Goal: Task Accomplishment & Management: Use online tool/utility

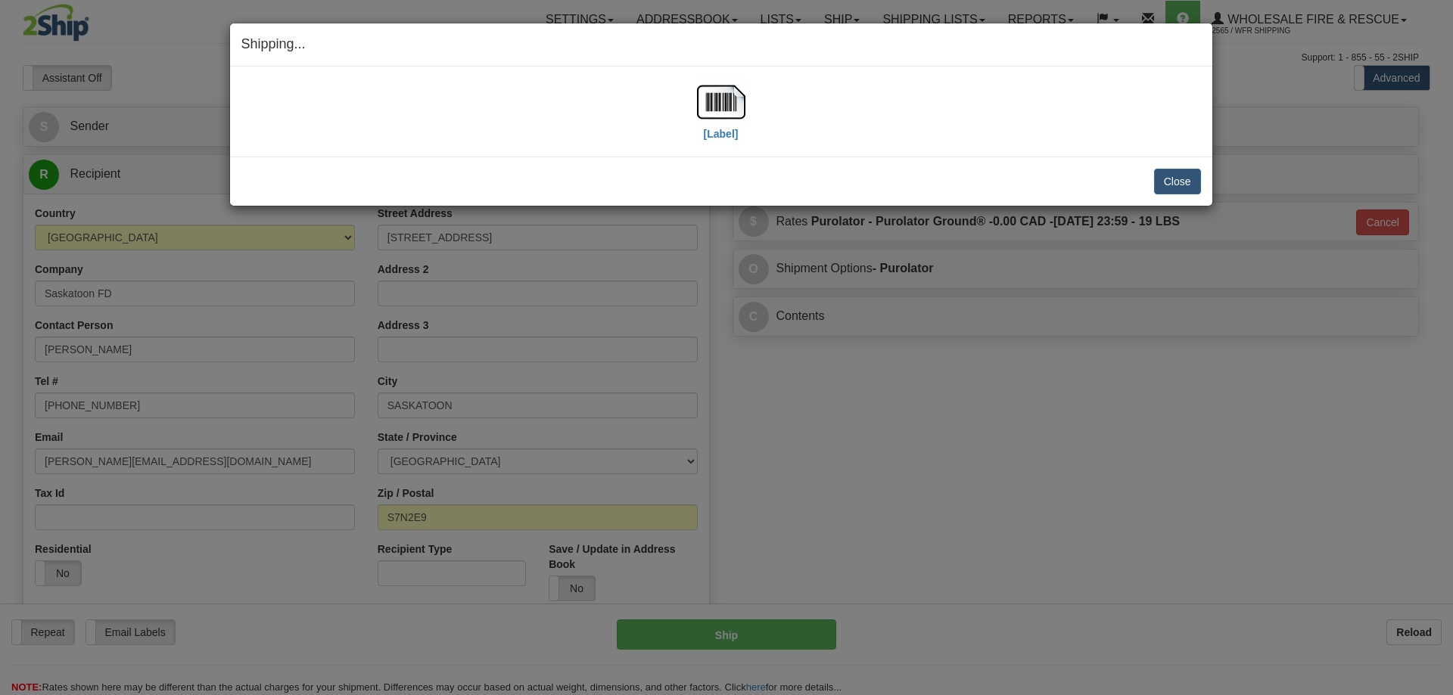
select select "2"
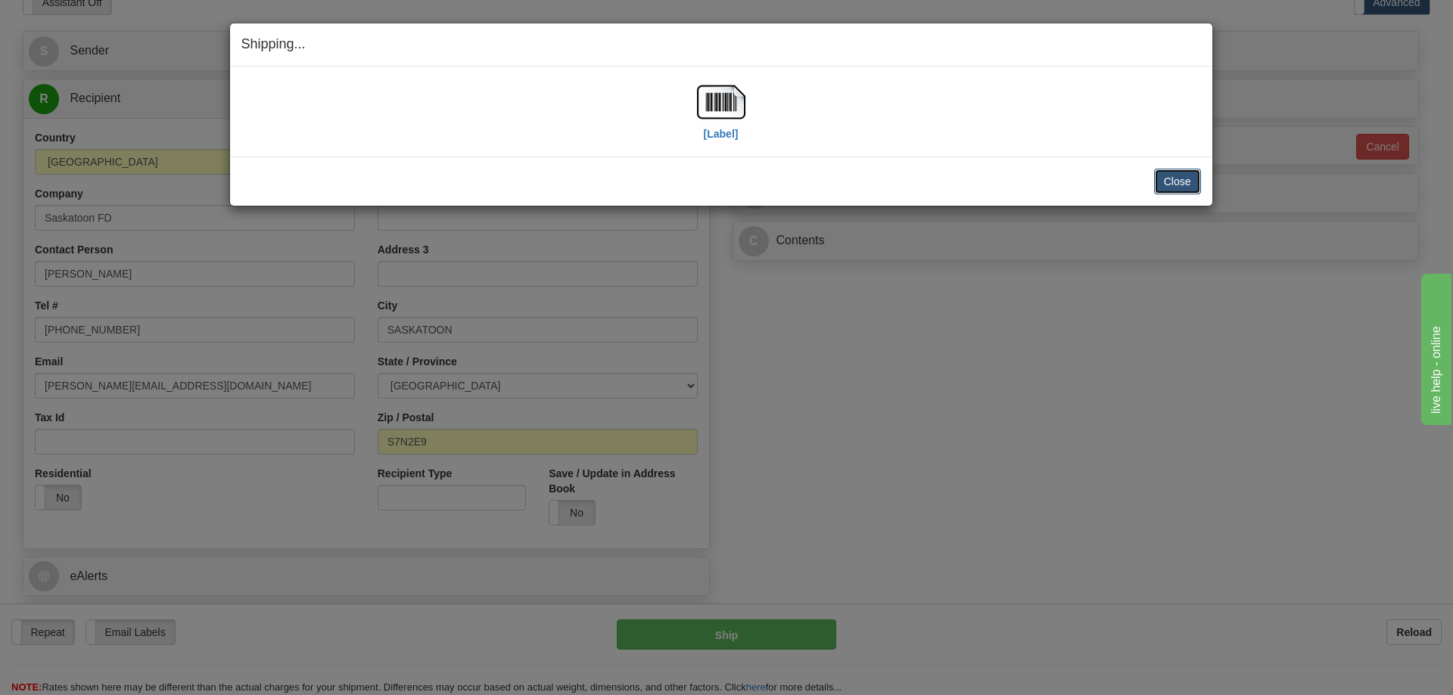
click at [1180, 182] on button "Close" at bounding box center [1177, 182] width 47 height 26
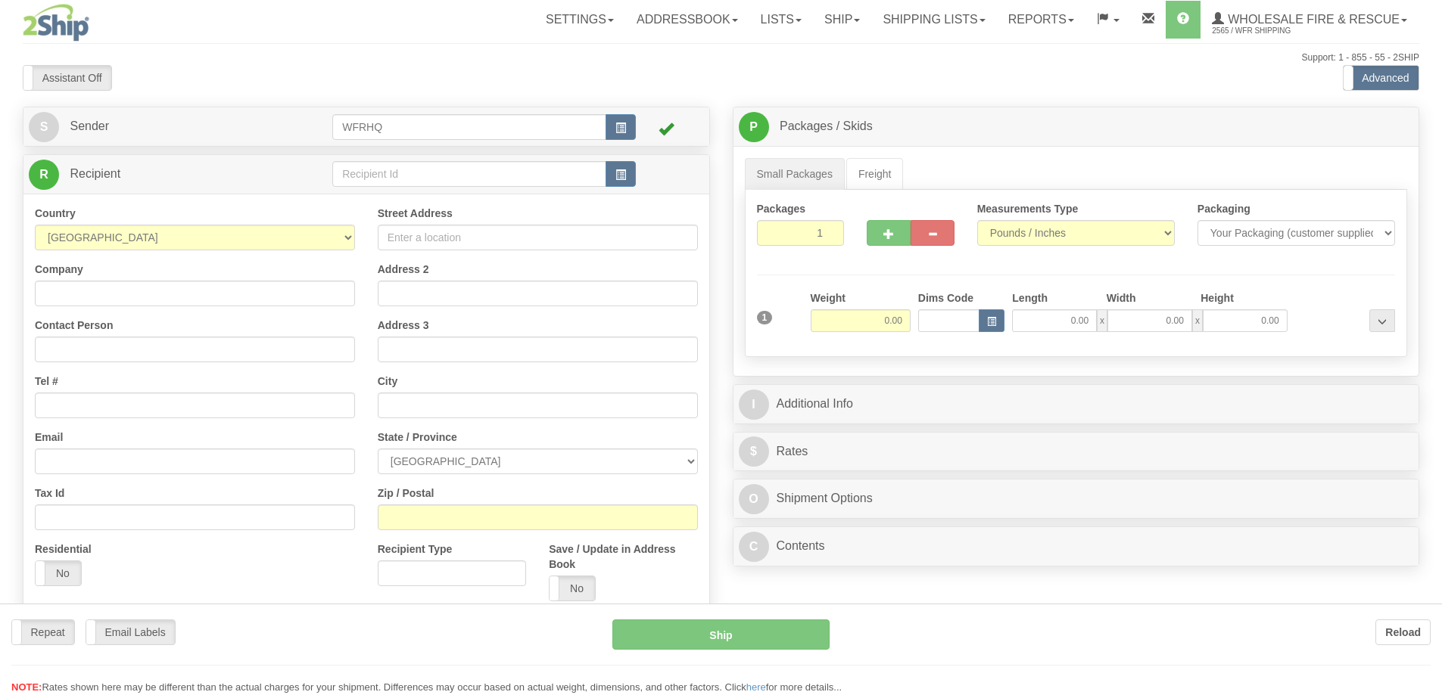
click at [384, 179] on div at bounding box center [721, 347] width 1442 height 695
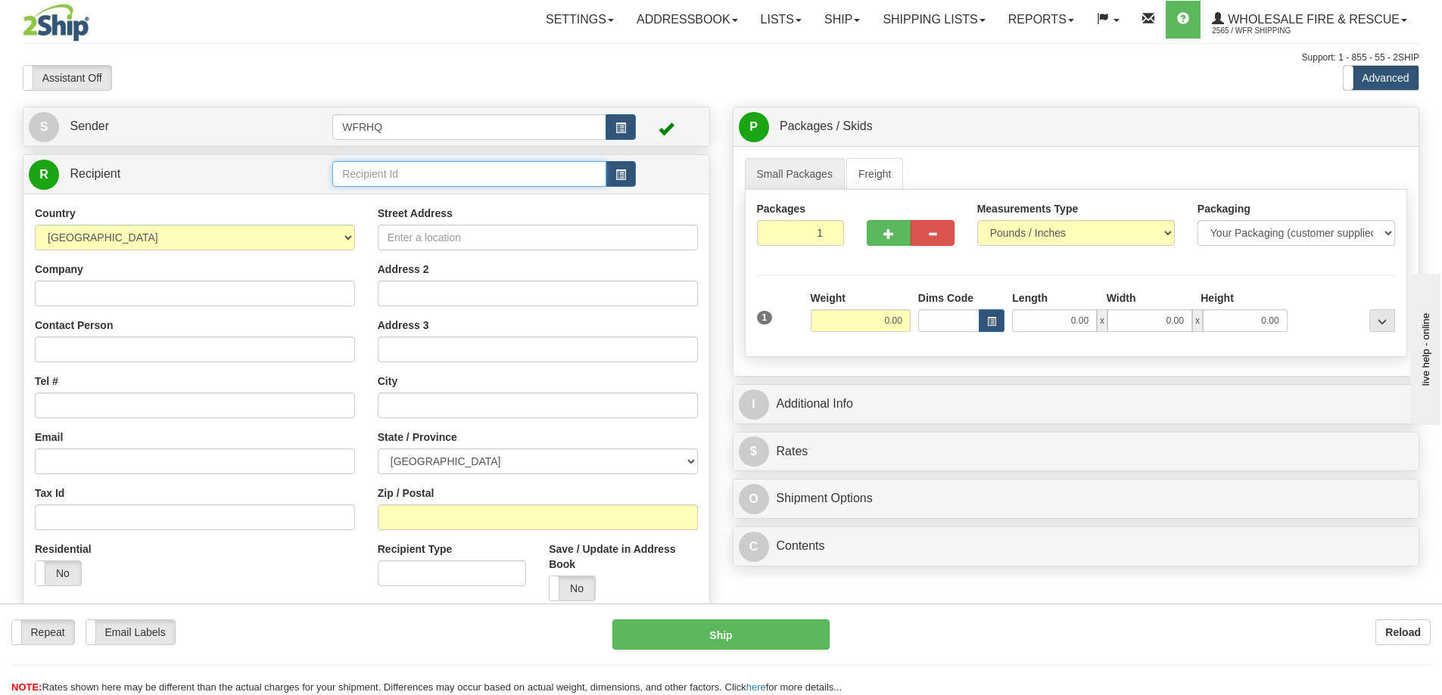
click at [384, 174] on input "text" at bounding box center [469, 174] width 274 height 26
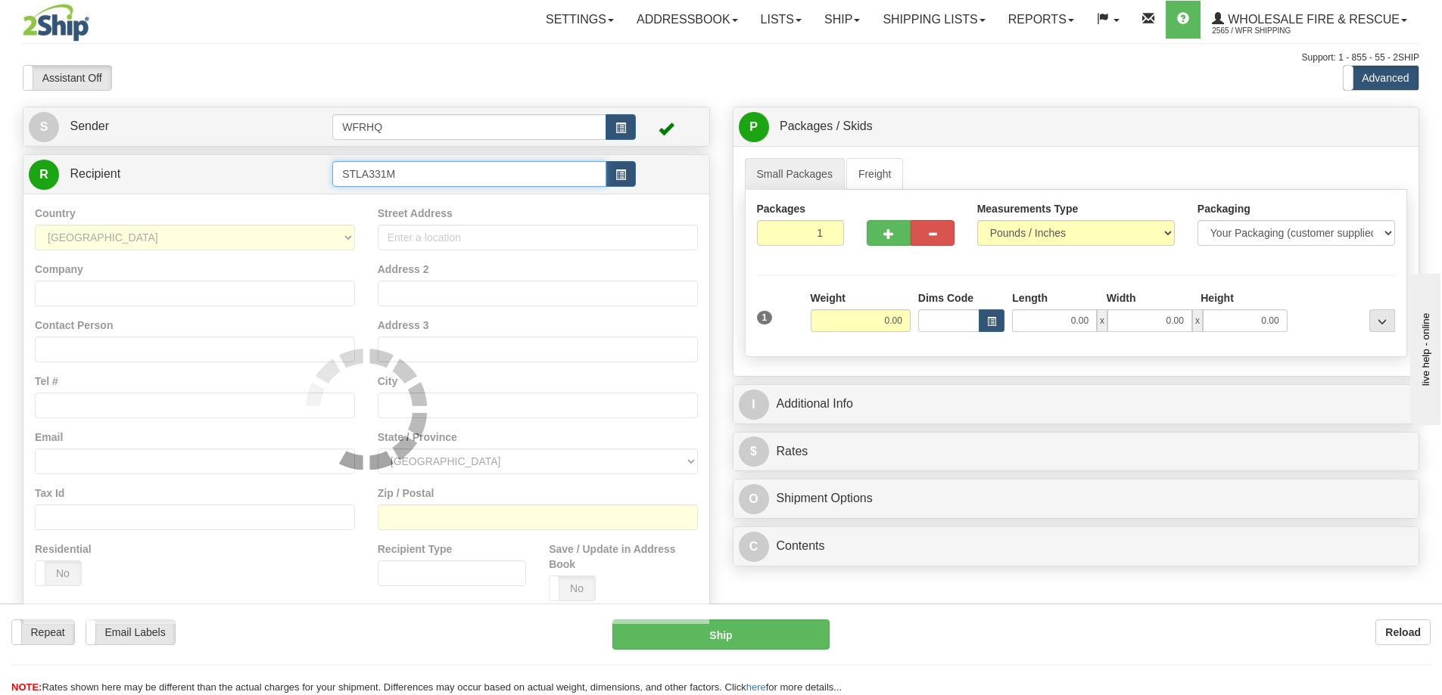
type input "STLA331M"
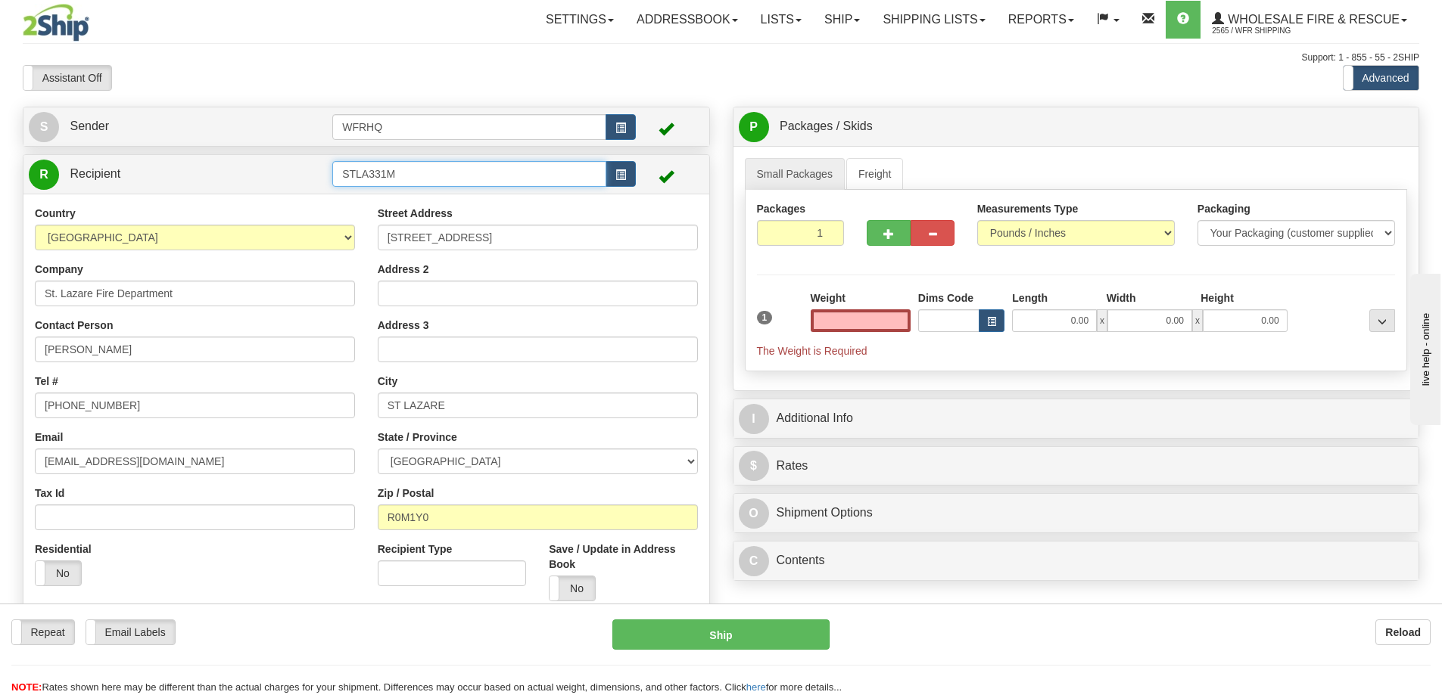
type input "0.00"
drag, startPoint x: 451, startPoint y: 163, endPoint x: -45, endPoint y: 155, distance: 495.8
click at [0, 155] on html "Training Course Close Toggle navigation Settings Shipping Preferences New Sende…" at bounding box center [721, 347] width 1442 height 695
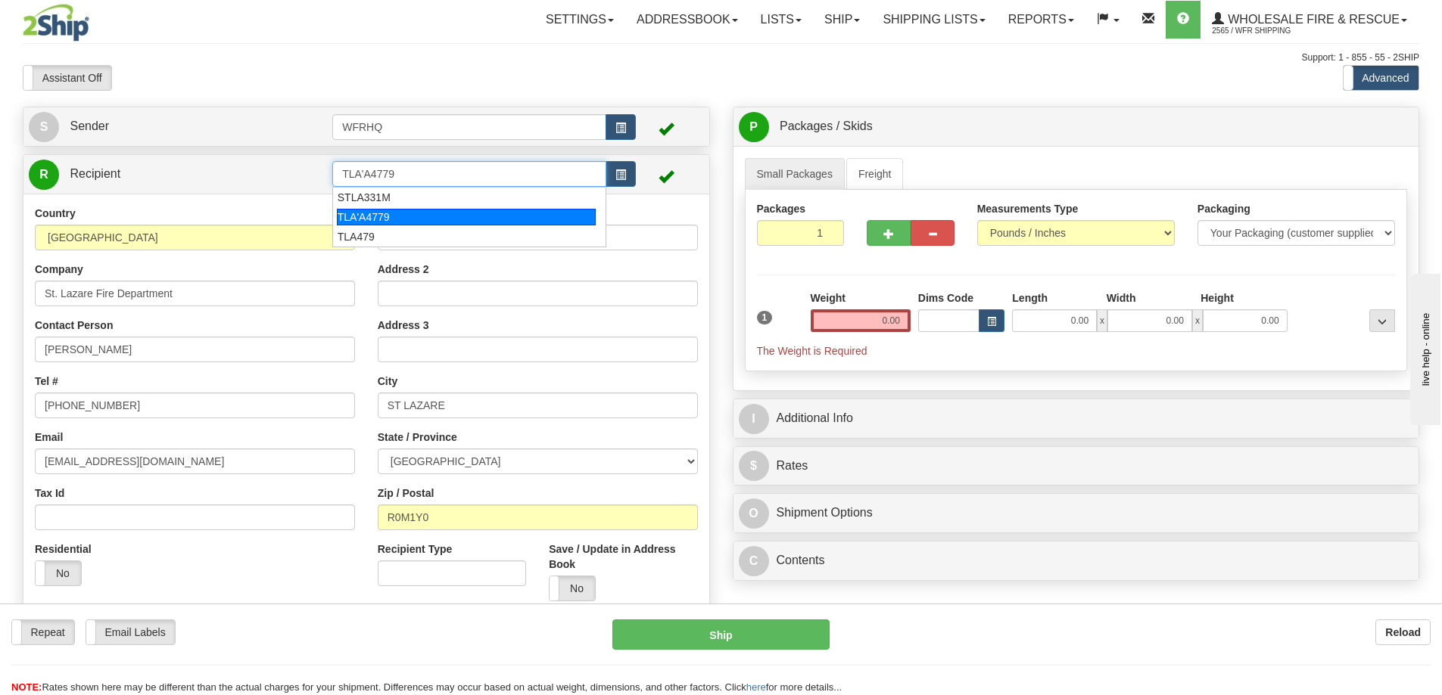
type input "TLA'A4779"
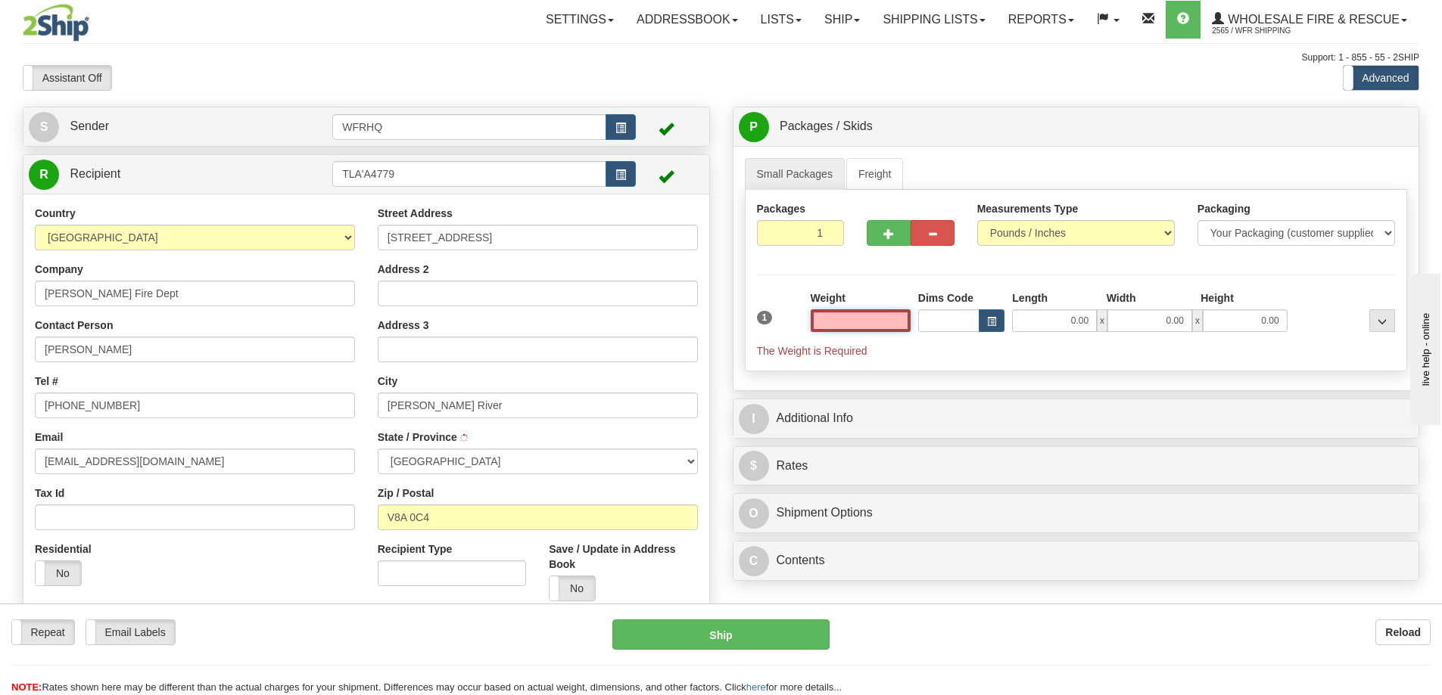
type input "POWELL RIVER"
click at [865, 317] on input "text" at bounding box center [861, 321] width 100 height 23
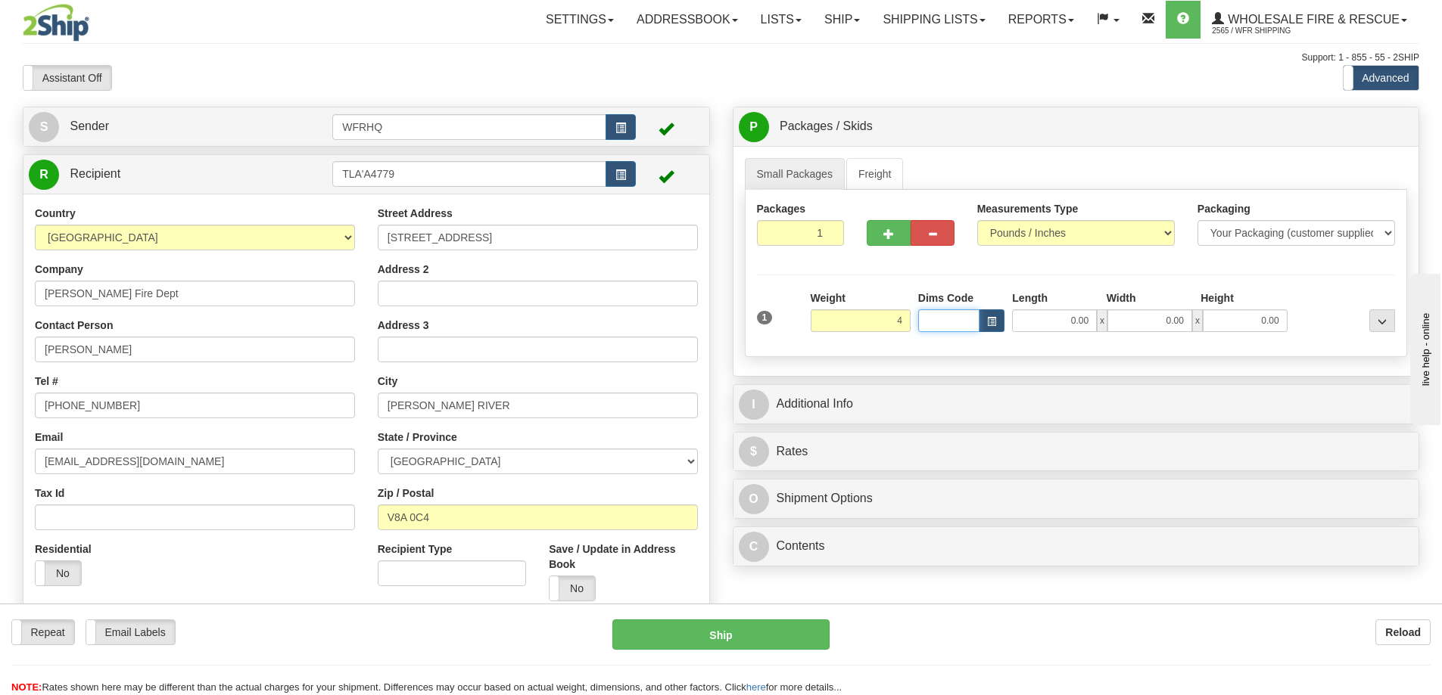
type input "4.00"
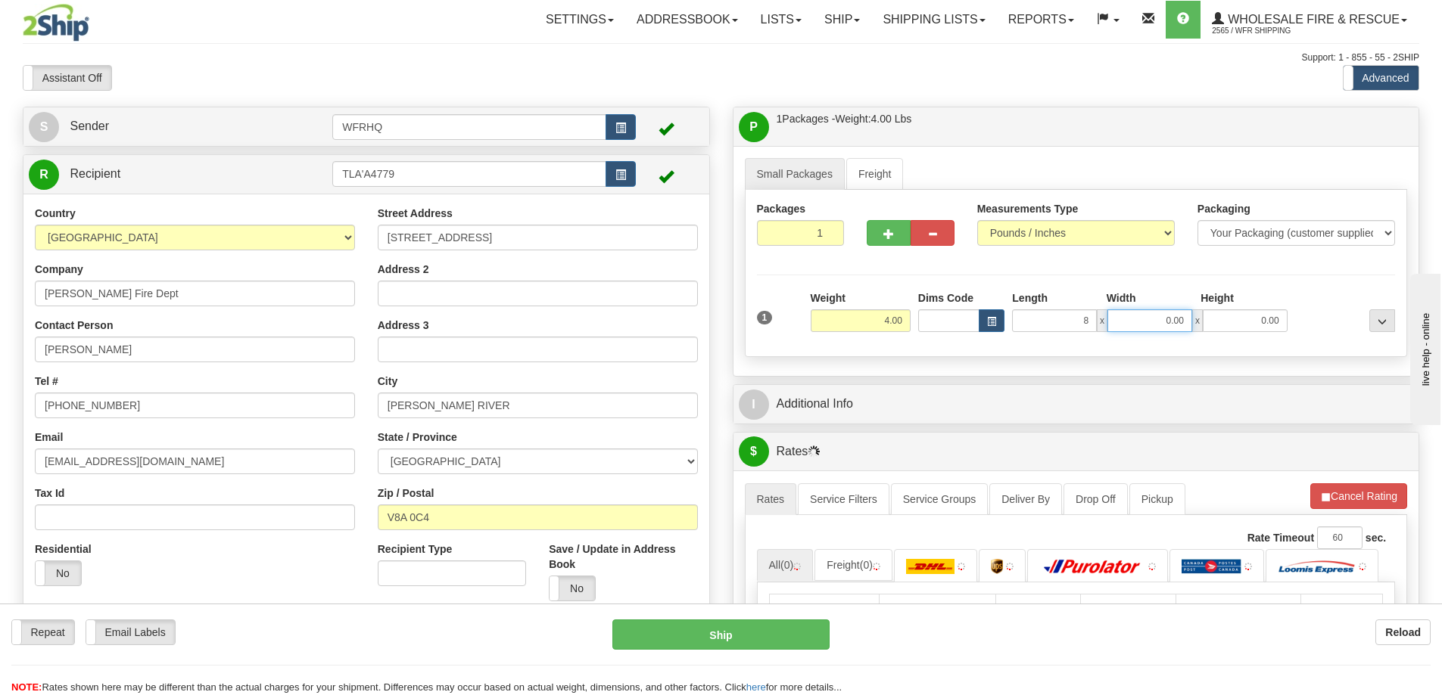
type input "8.00"
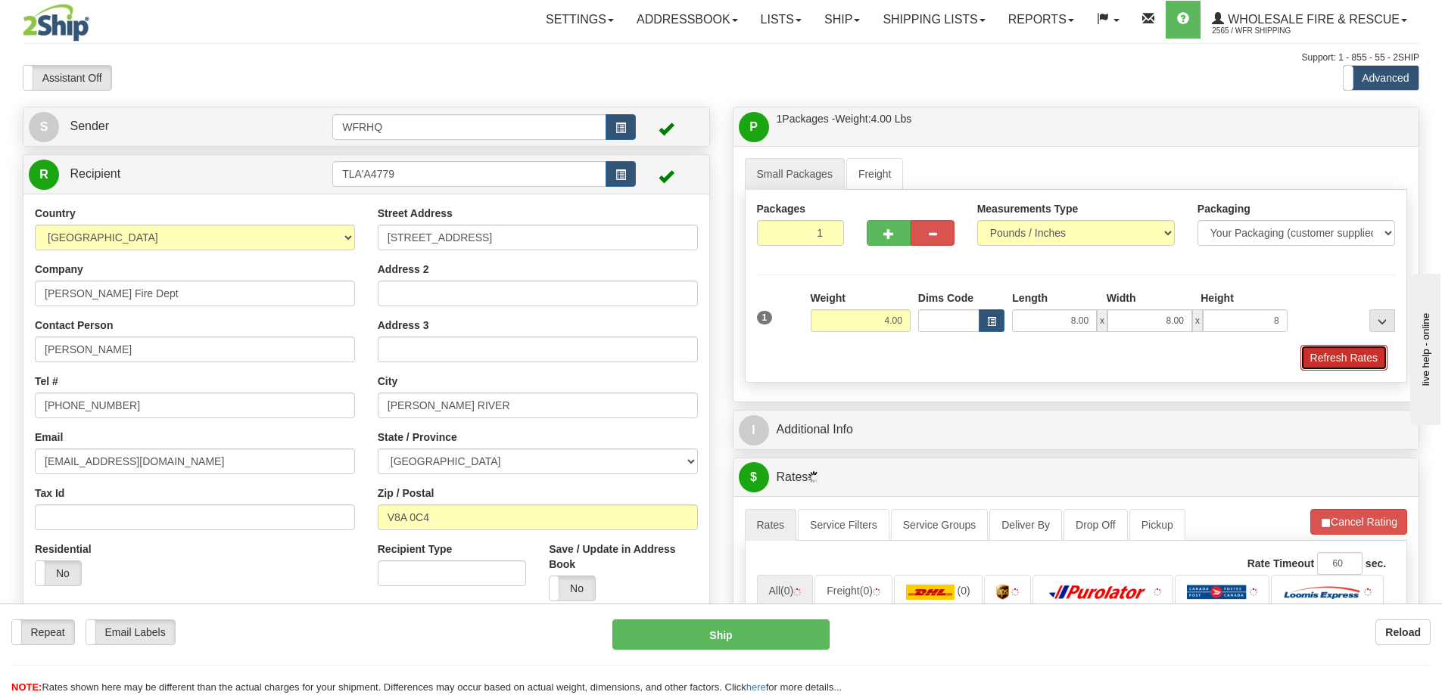
type input "8.00"
click at [1336, 358] on button "Refresh Rates" at bounding box center [1343, 358] width 87 height 26
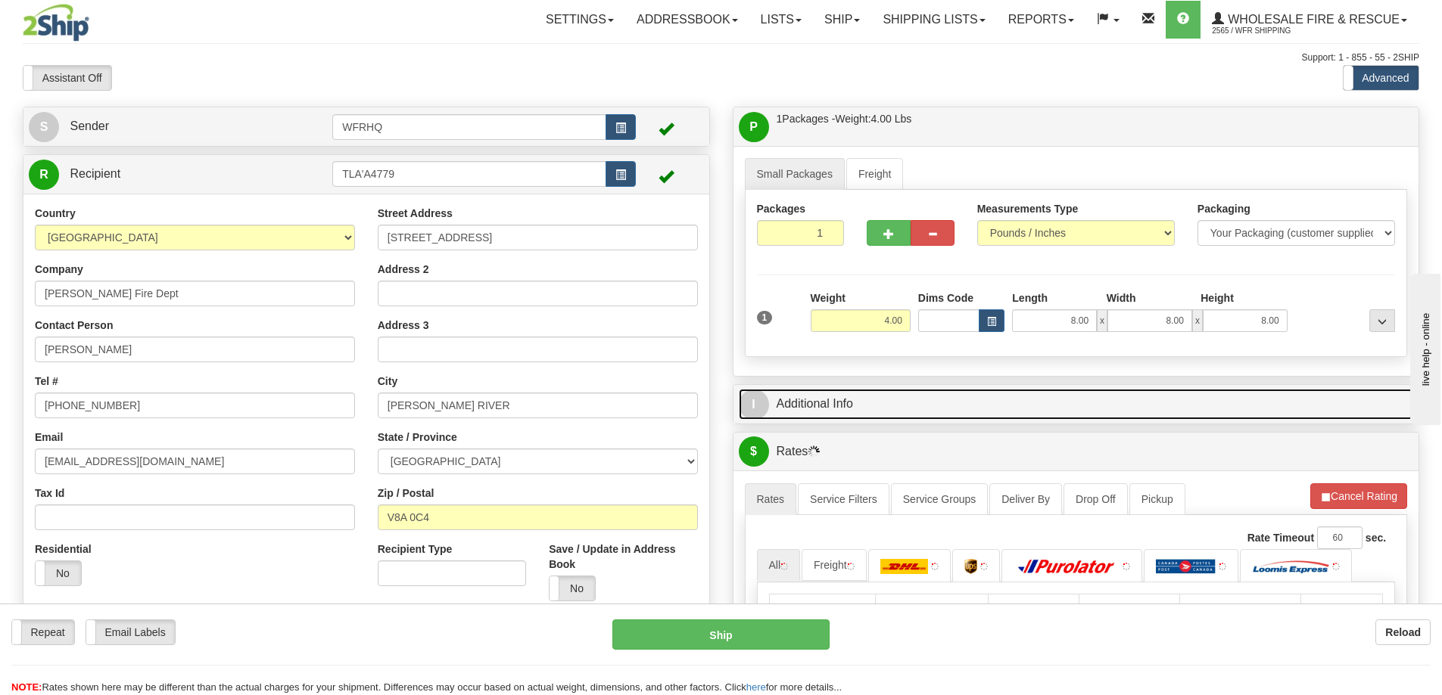
click at [1134, 406] on link "I Additional Info" at bounding box center [1076, 404] width 675 height 31
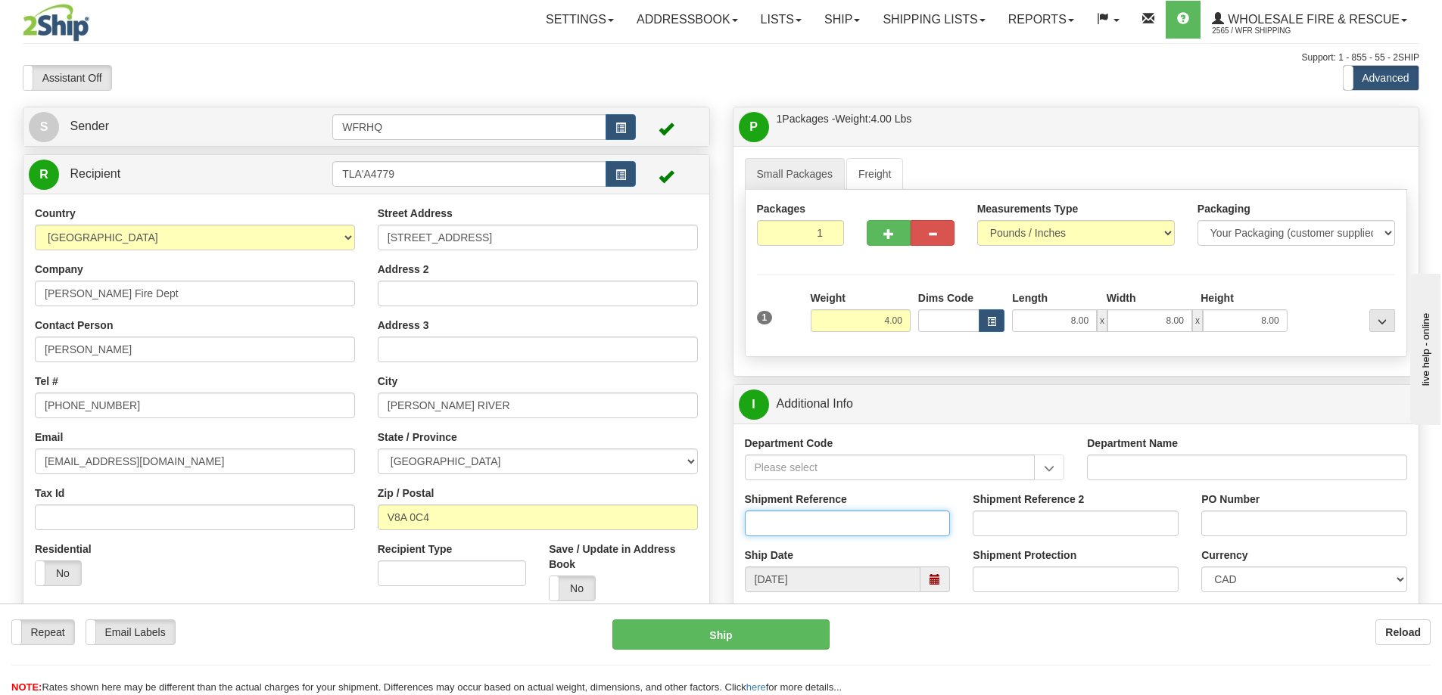
click at [794, 531] on input "Shipment Reference" at bounding box center [848, 524] width 206 height 26
type input "S46106-30797"
type input "0010-010996"
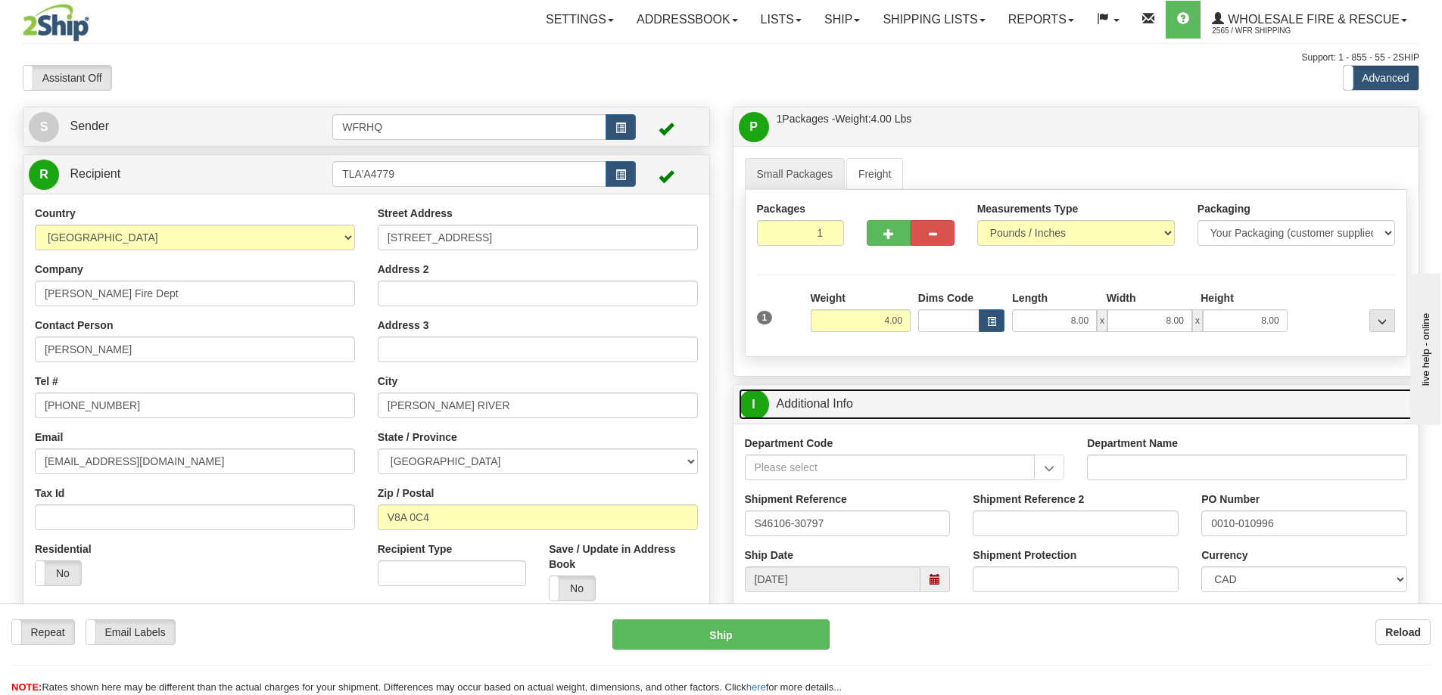
click at [1031, 410] on link "I Additional Info" at bounding box center [1076, 404] width 675 height 31
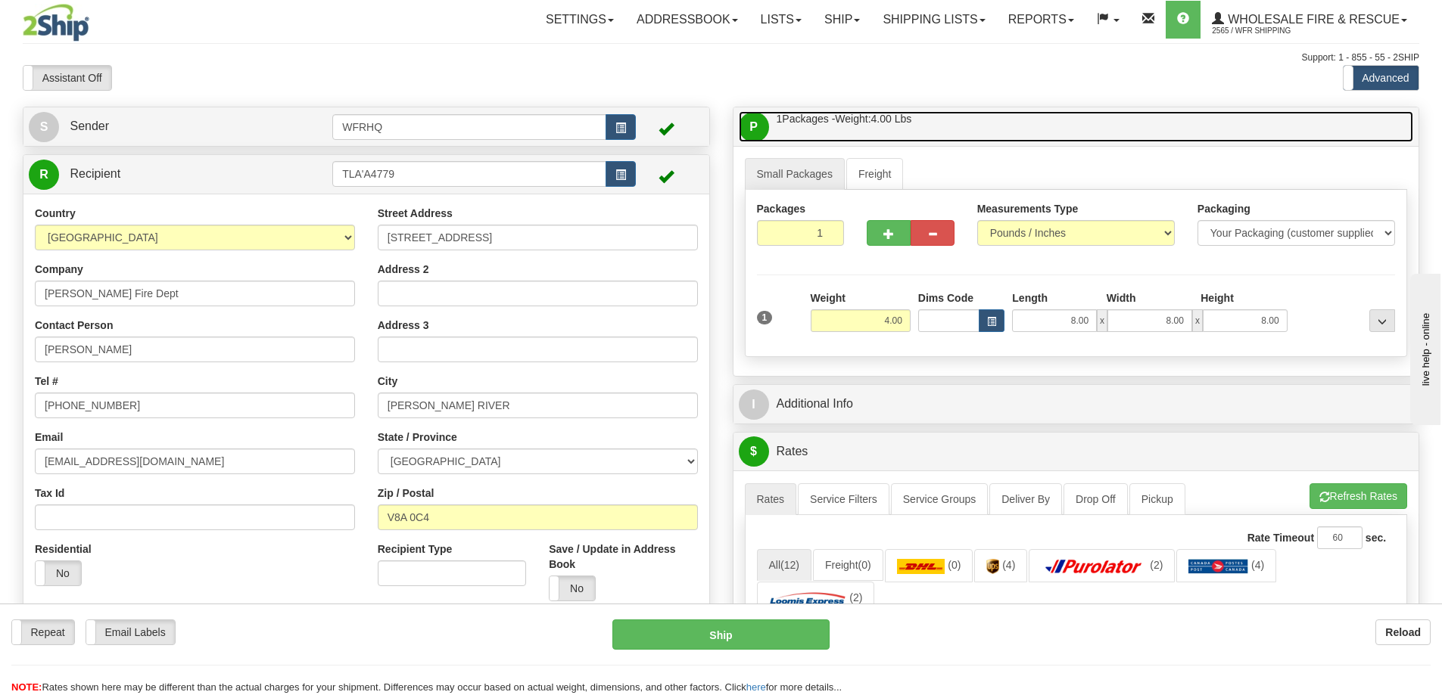
click at [1025, 127] on link "P Packages / Skids 1 Packages - Weight: 4.00 Lbs 1 Skids - Weight: NaN Lbs" at bounding box center [1076, 126] width 675 height 31
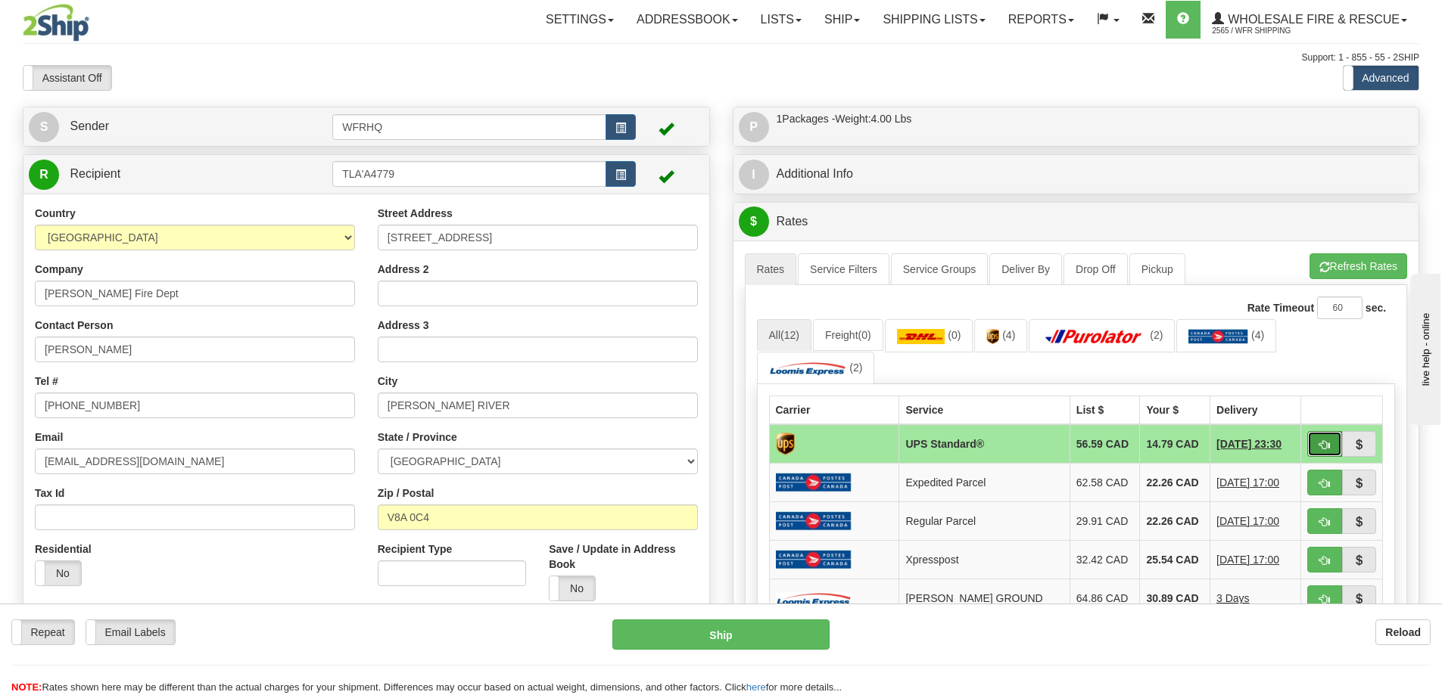
click at [1323, 450] on span "button" at bounding box center [1324, 445] width 11 height 10
type input "11"
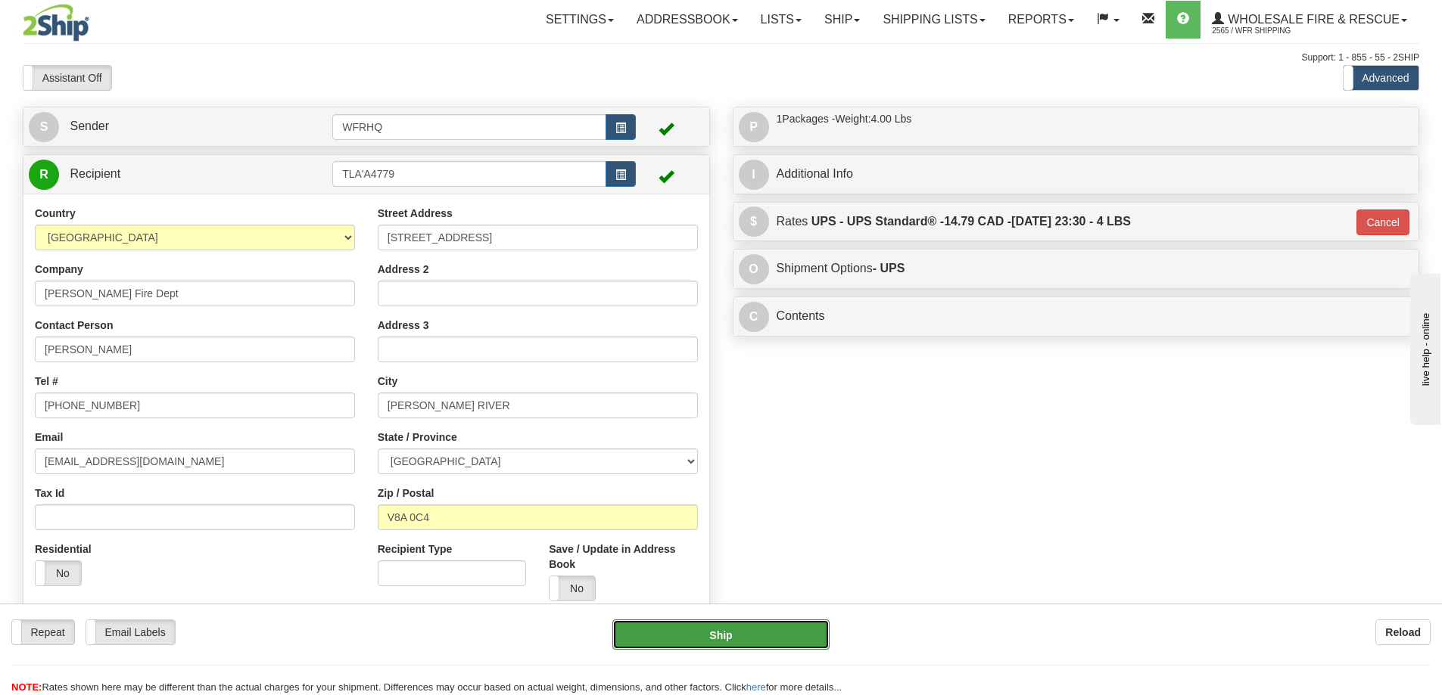
click at [646, 641] on button "Ship" at bounding box center [720, 635] width 217 height 30
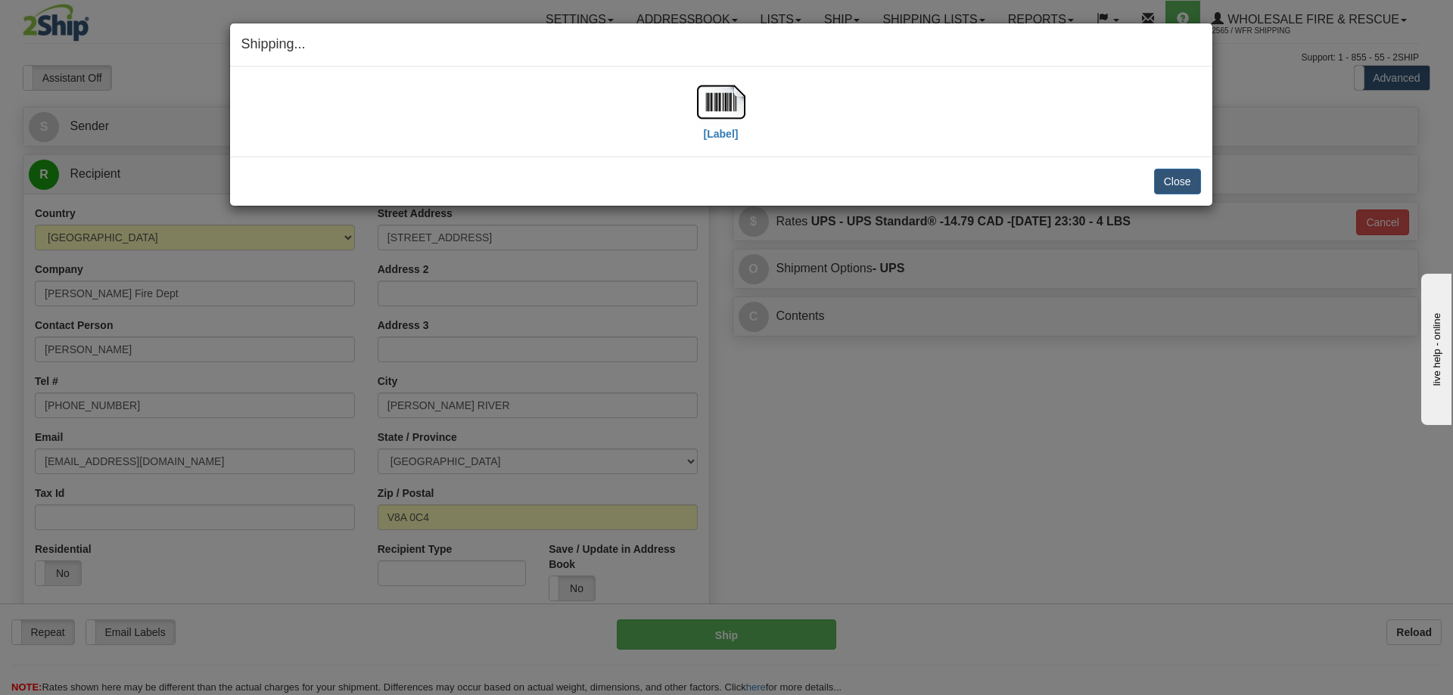
click at [683, 84] on div "[Label]" at bounding box center [721, 111] width 960 height 67
click at [717, 95] on img at bounding box center [721, 102] width 48 height 48
click at [1175, 188] on button "Close" at bounding box center [1177, 182] width 47 height 26
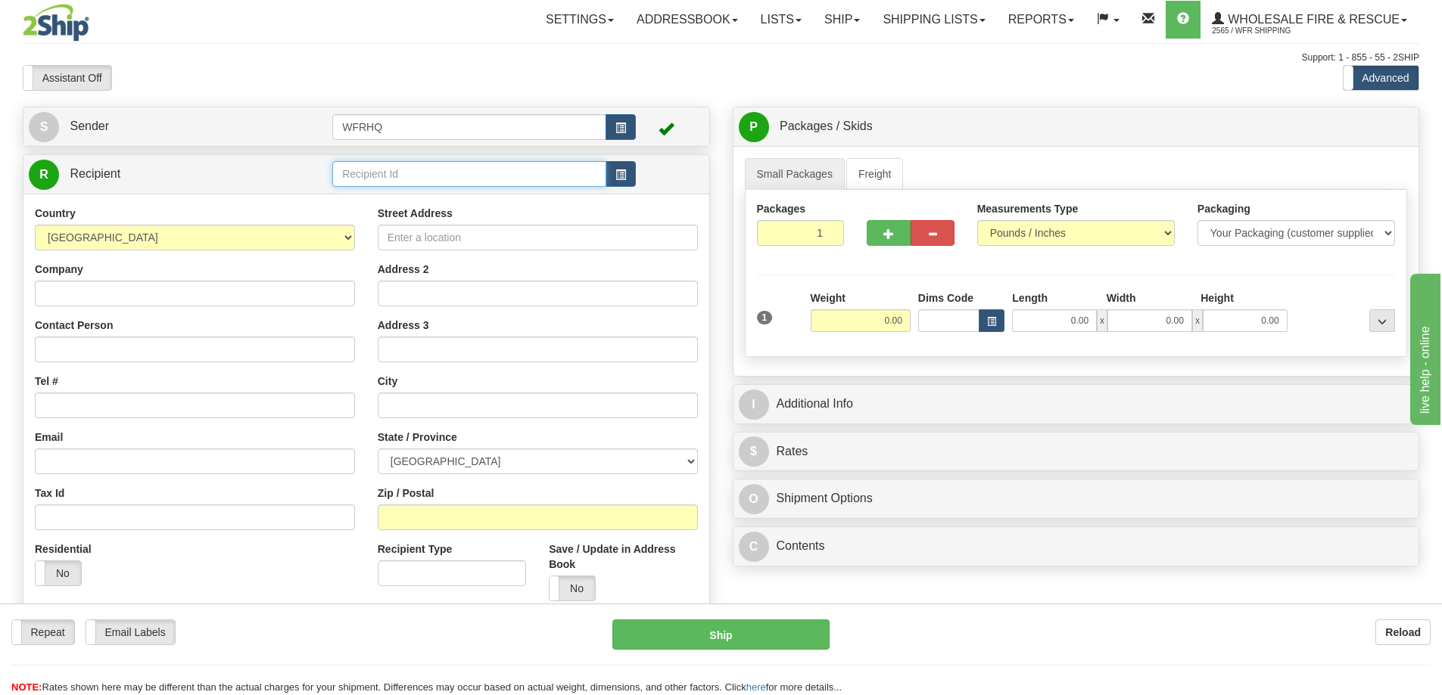
click at [387, 183] on input "text" at bounding box center [469, 174] width 274 height 26
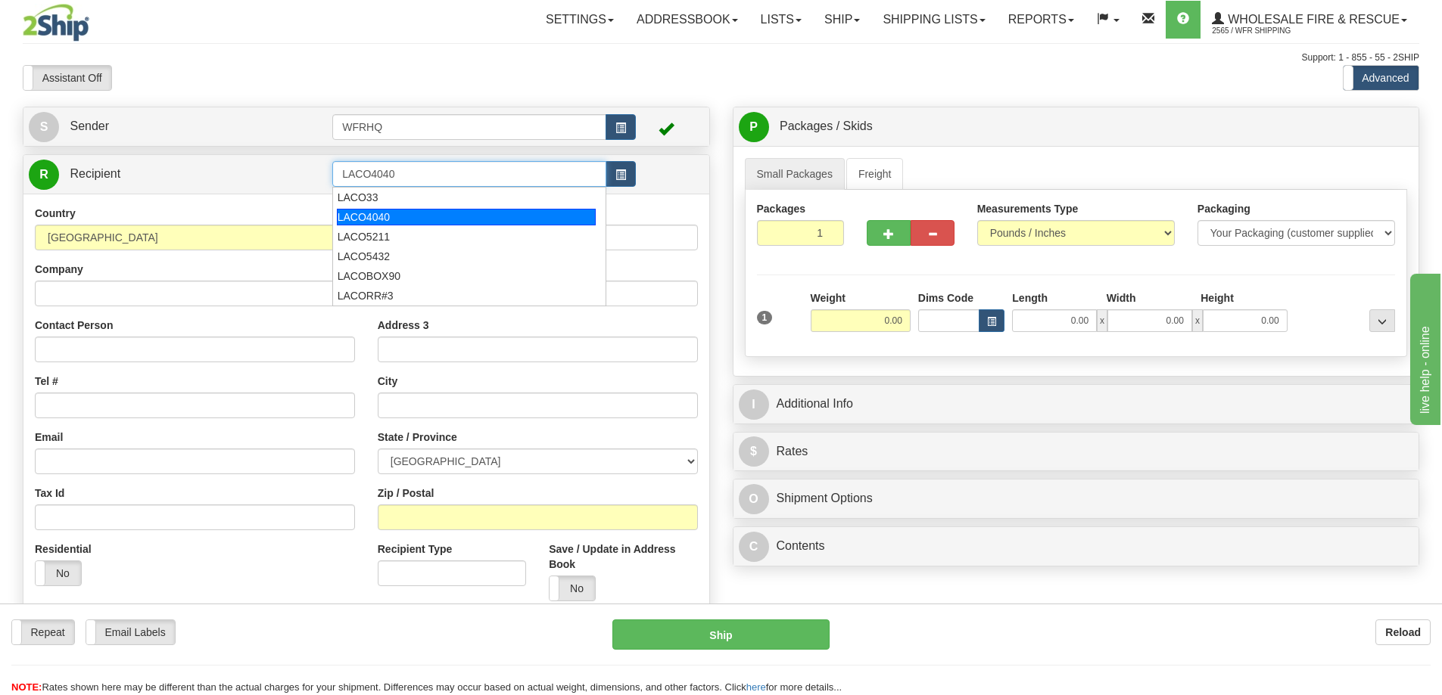
type input "LACO4040"
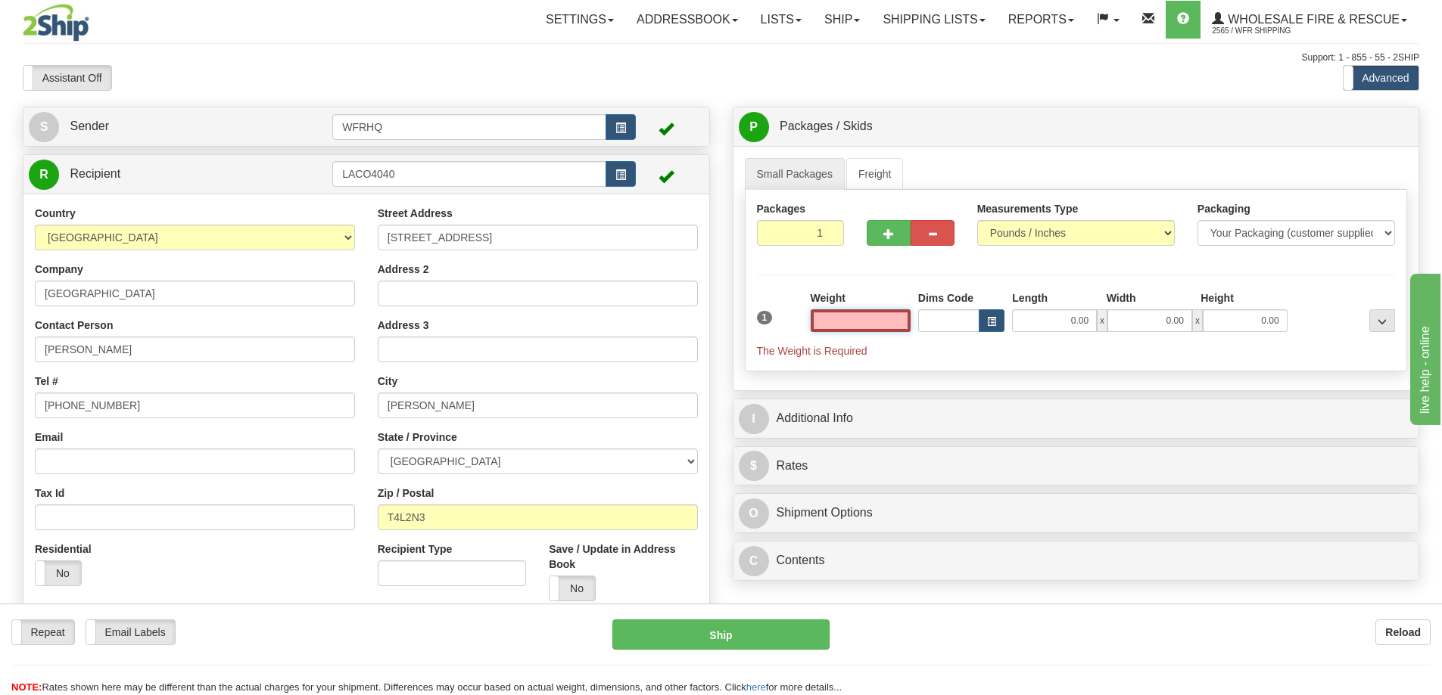
click at [885, 323] on input "text" at bounding box center [861, 321] width 100 height 23
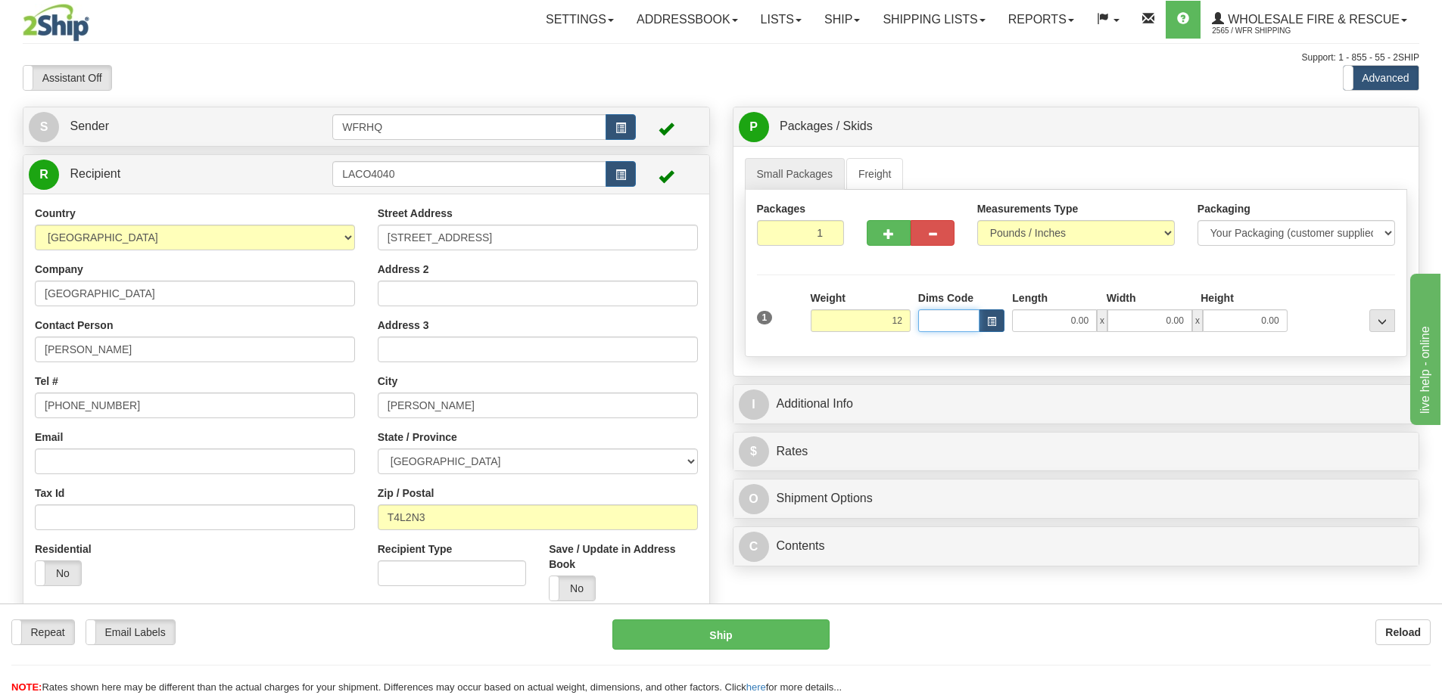
type input "12.00"
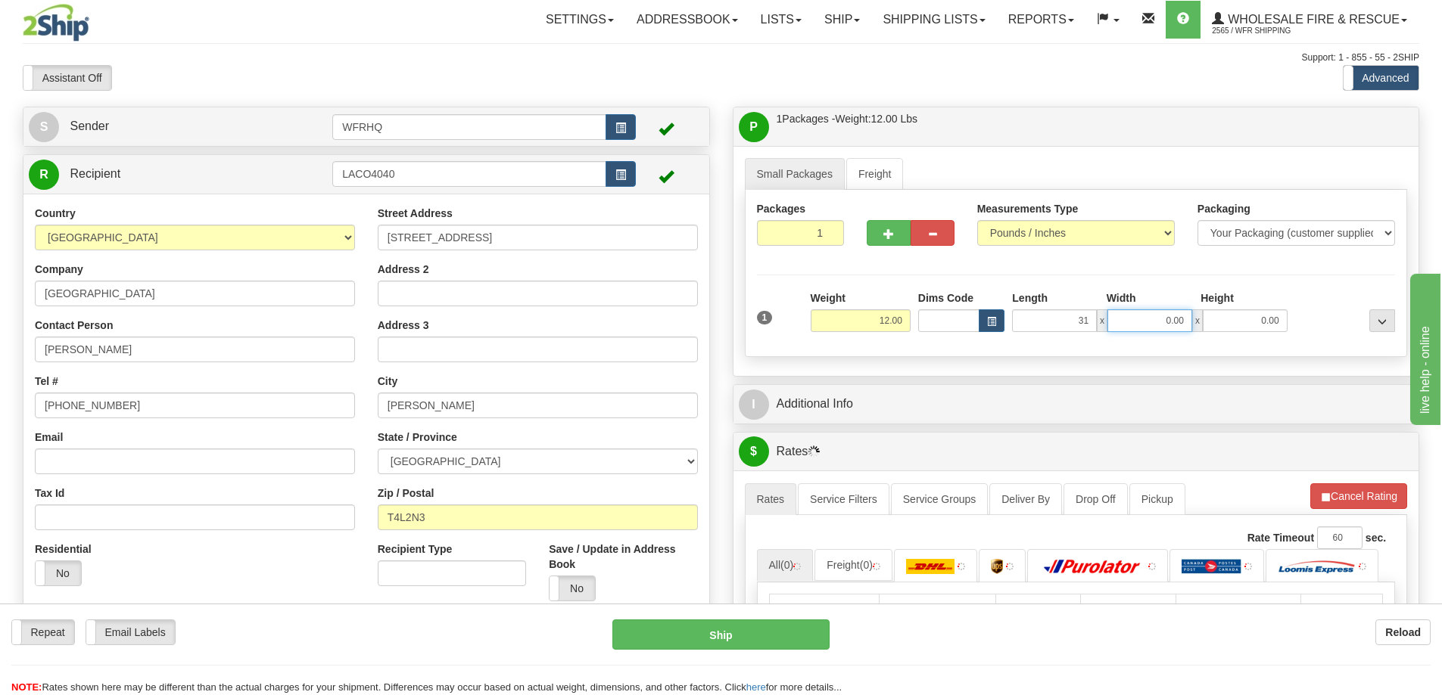
type input "31.00"
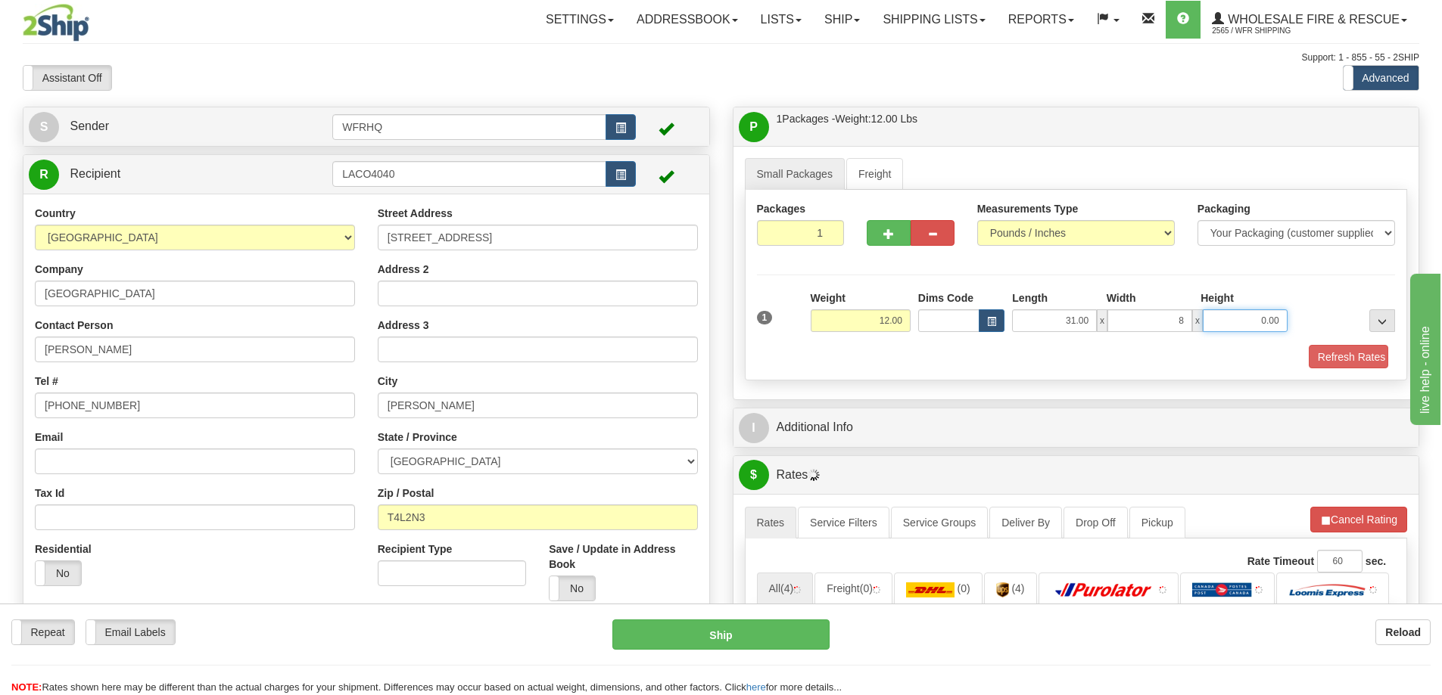
type input "8.00"
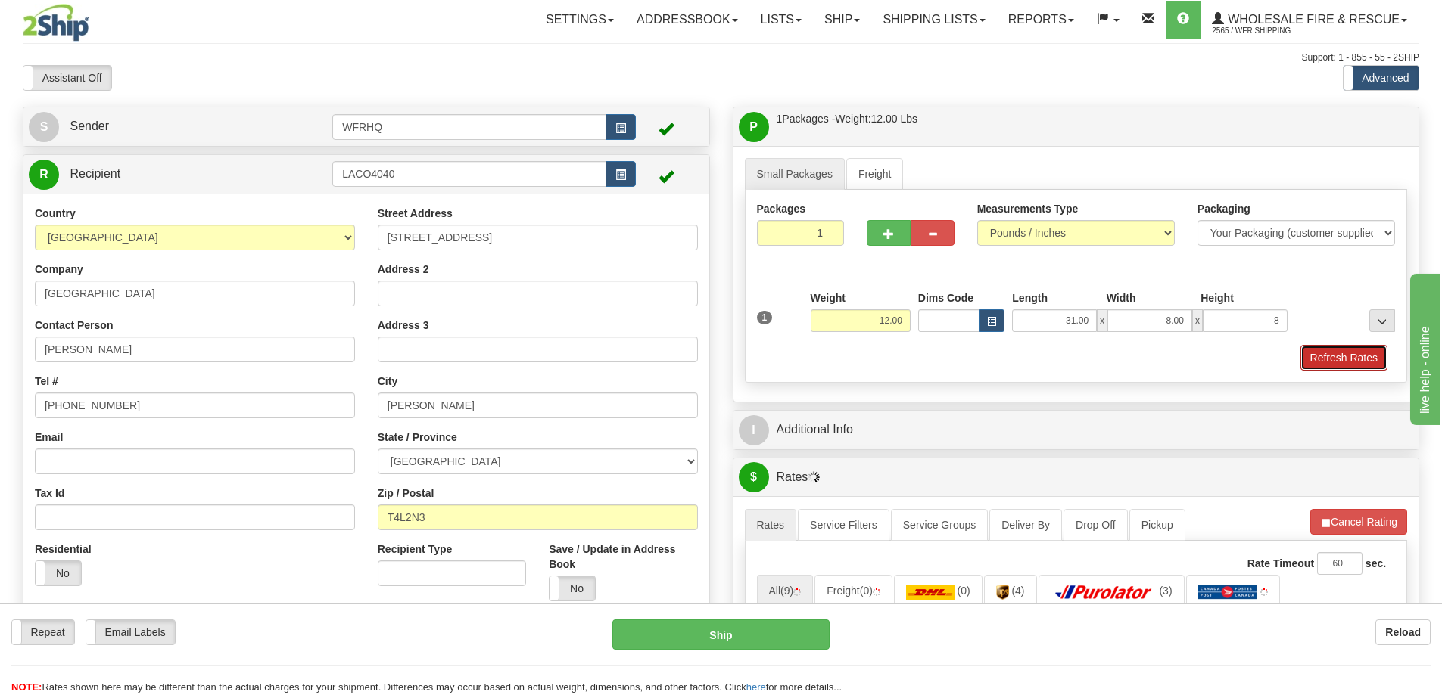
type input "8.00"
click at [1322, 354] on button "Refresh Rates" at bounding box center [1343, 358] width 87 height 26
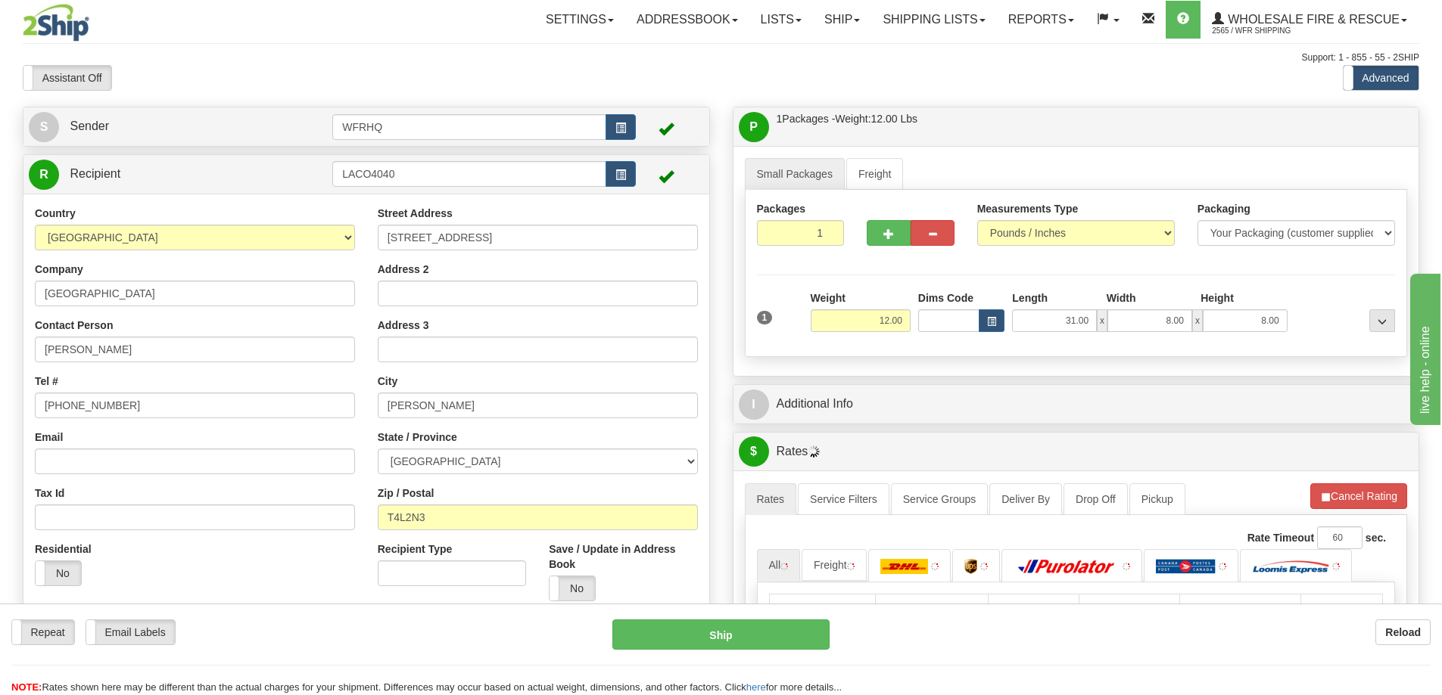
click at [975, 422] on div "I Additional Info" at bounding box center [1076, 404] width 686 height 39
click at [972, 417] on div "I Additional Info" at bounding box center [1076, 404] width 686 height 39
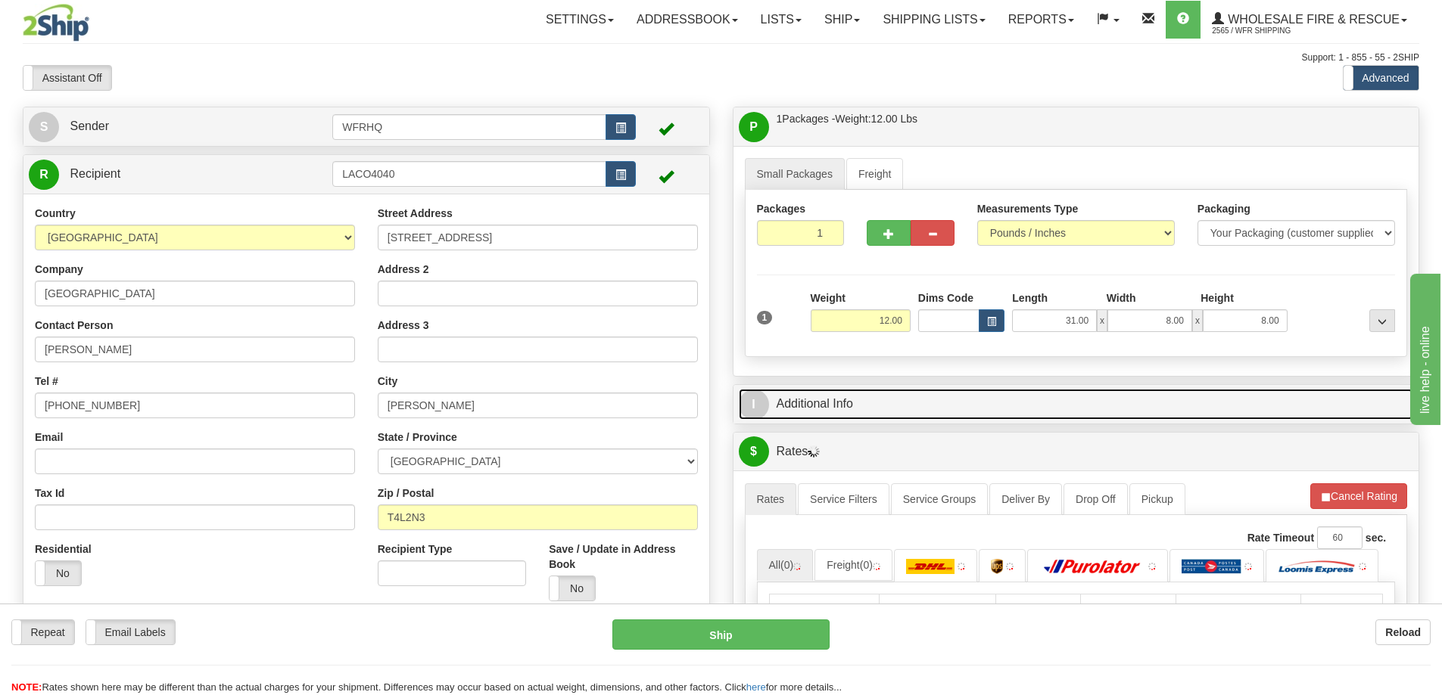
click at [972, 410] on link "I Additional Info" at bounding box center [1076, 404] width 675 height 31
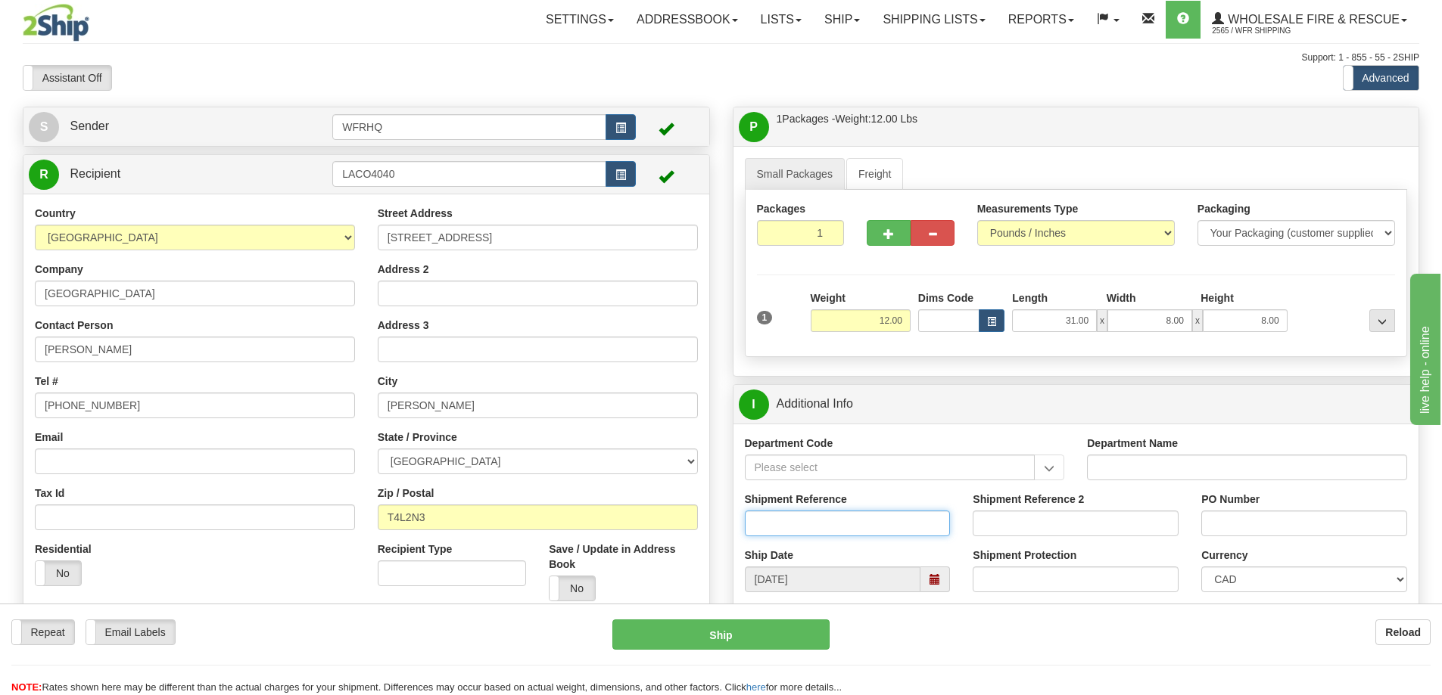
click at [812, 527] on input "Shipment Reference" at bounding box center [848, 524] width 206 height 26
type input "S47139-31146"
type input "23G"
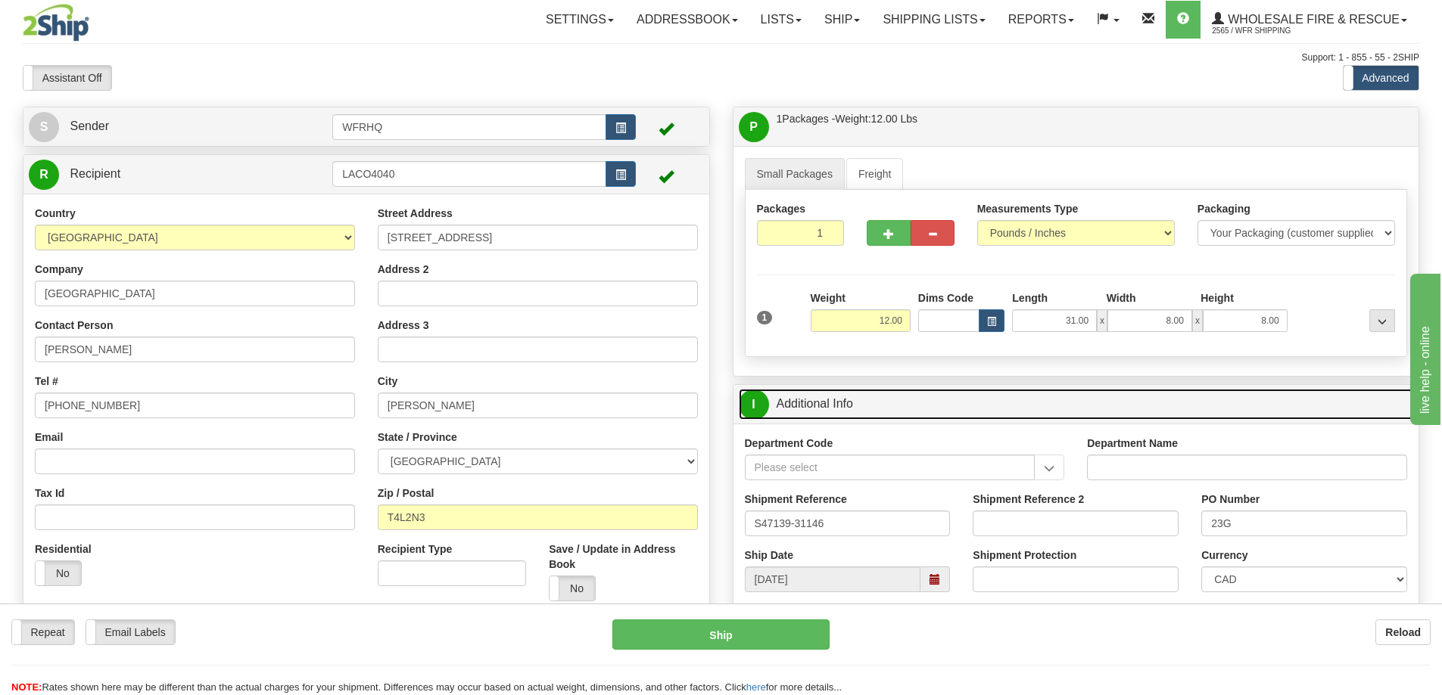
click at [963, 401] on link "I Additional Info" at bounding box center [1076, 404] width 675 height 31
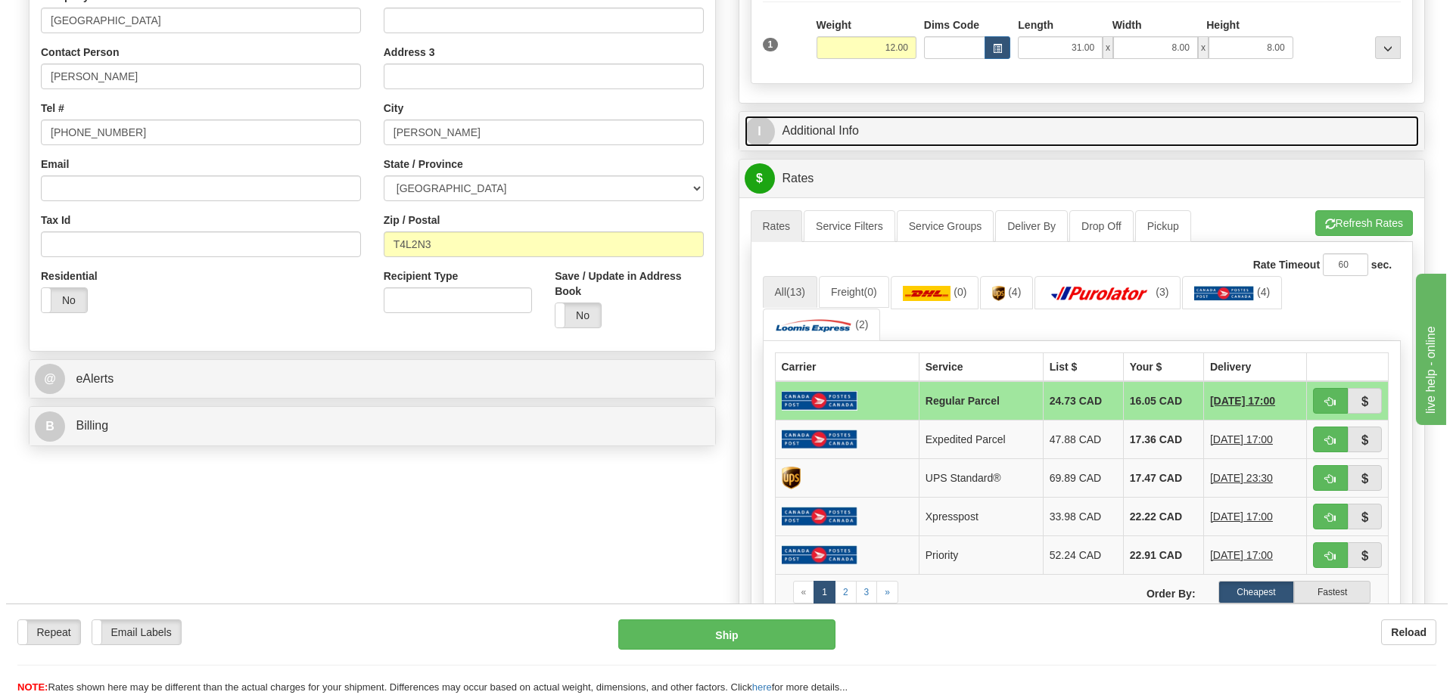
scroll to position [303, 0]
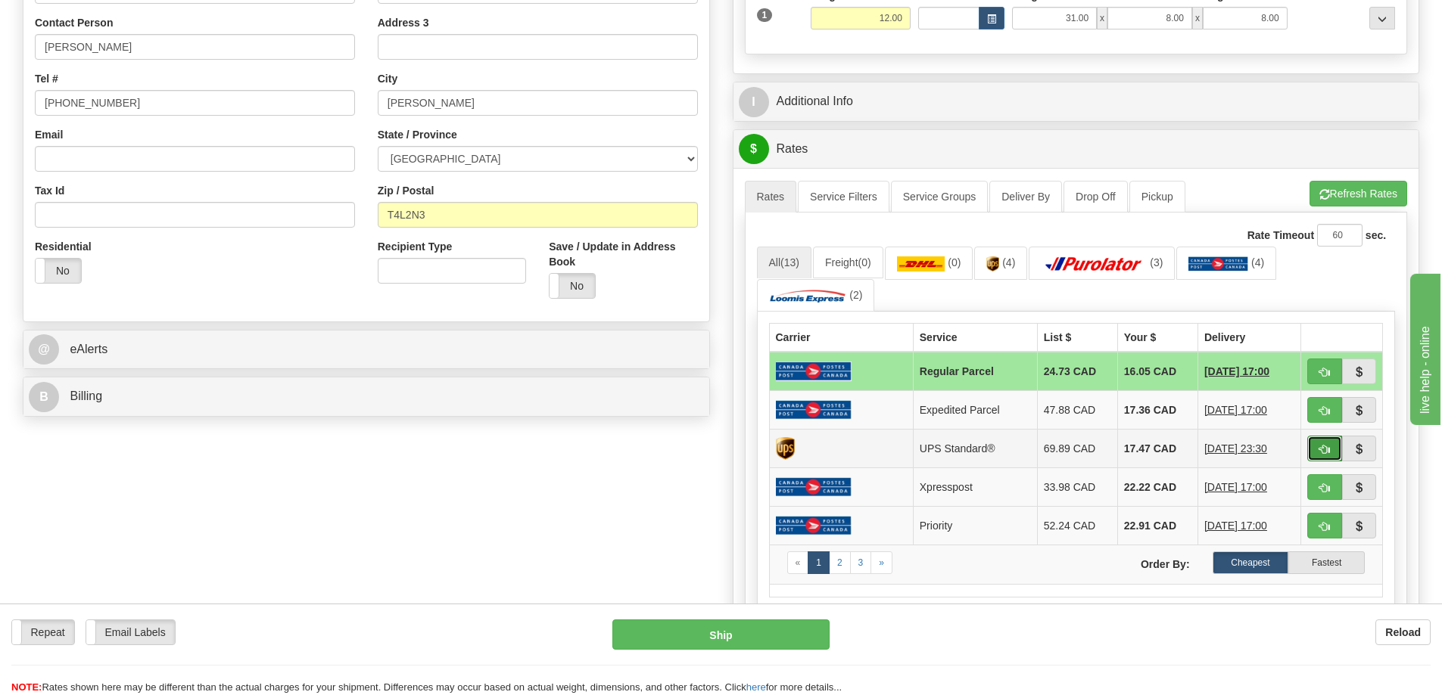
click at [1324, 448] on span "button" at bounding box center [1324, 450] width 11 height 10
type input "11"
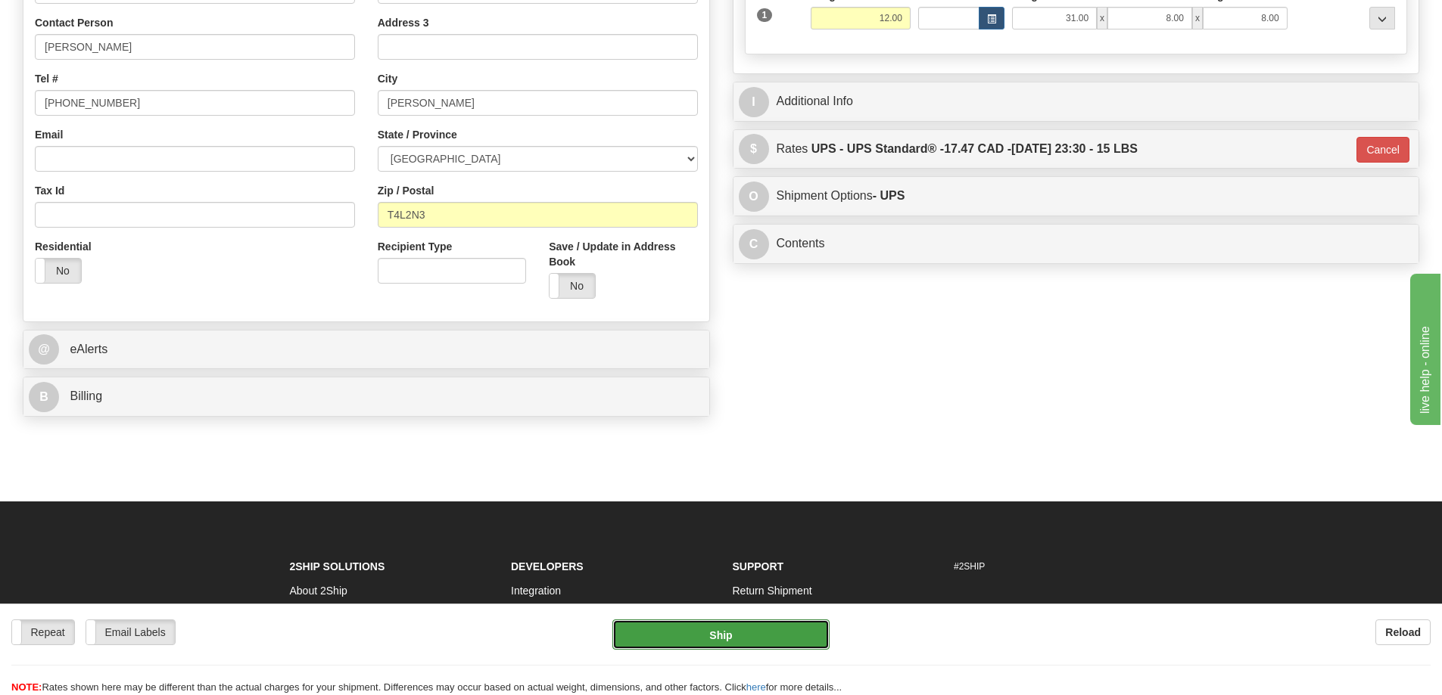
click at [699, 645] on button "Ship" at bounding box center [720, 635] width 217 height 30
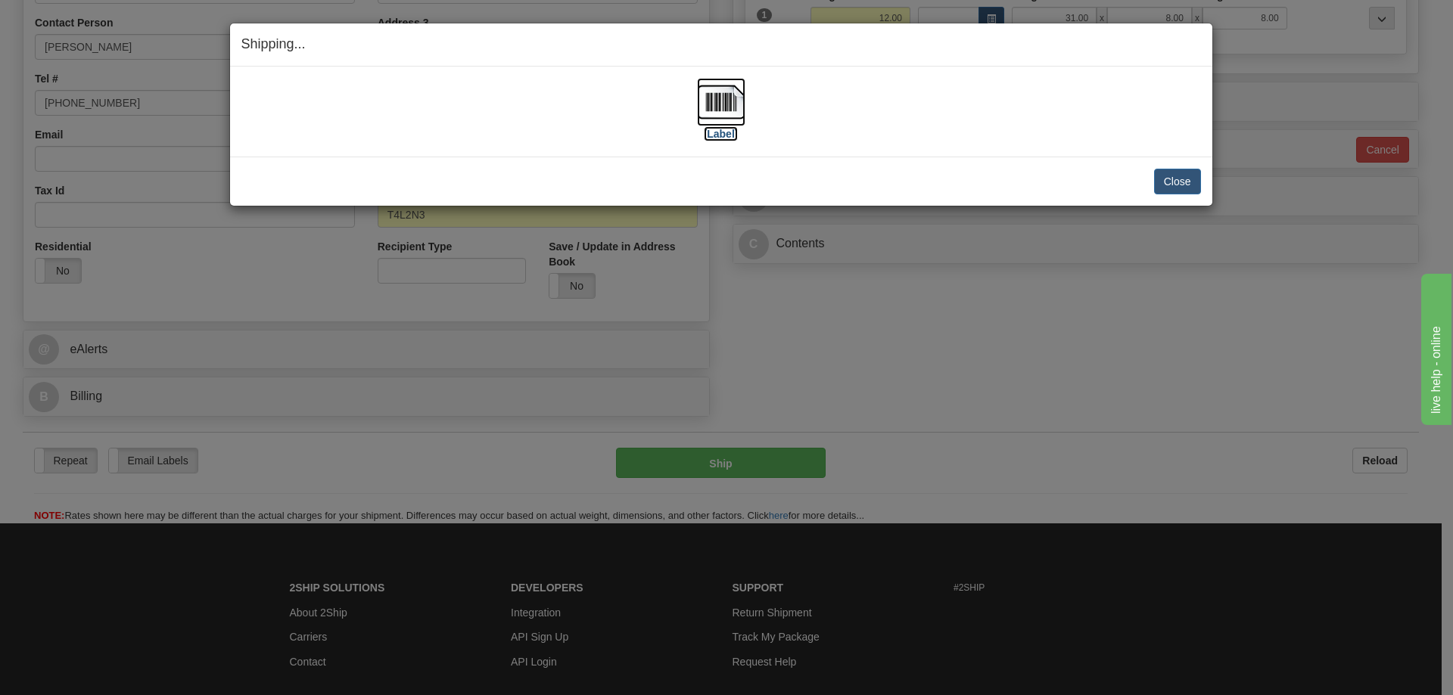
click at [707, 117] on img at bounding box center [721, 102] width 48 height 48
